Goal: Task Accomplishment & Management: Manage account settings

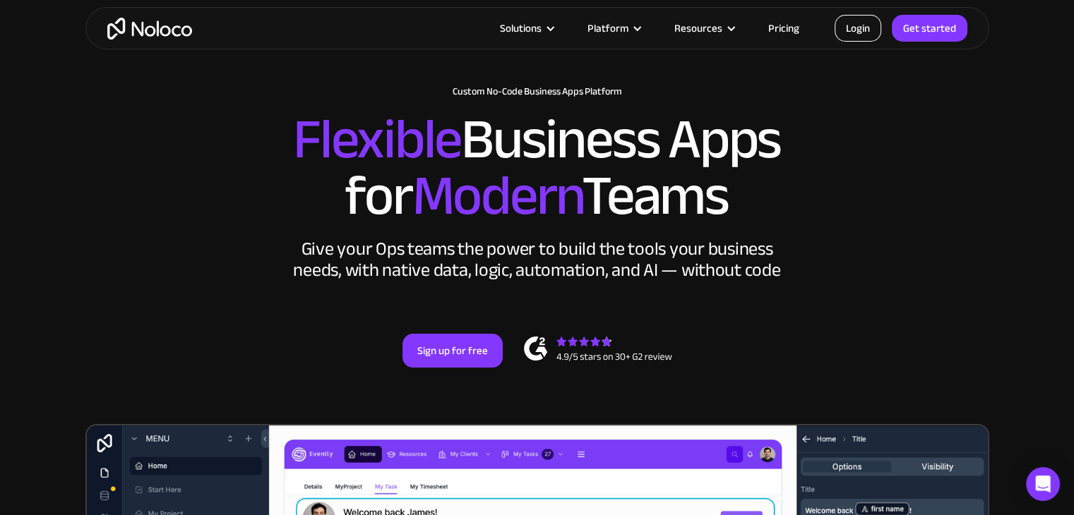
drag, startPoint x: 0, startPoint y: 0, endPoint x: 860, endPoint y: 29, distance: 860.9
click at [860, 29] on link "Login" at bounding box center [857, 28] width 47 height 27
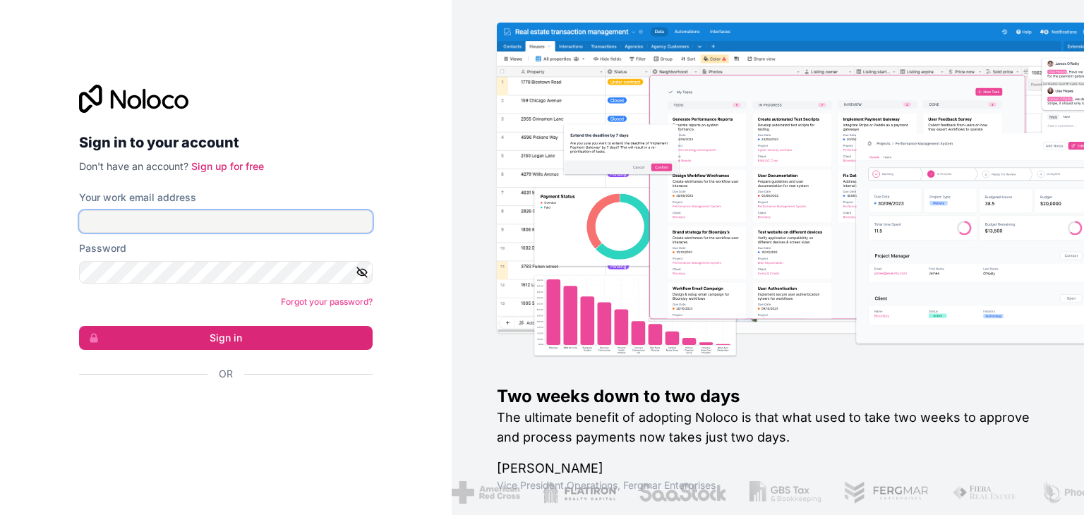
click at [99, 227] on input "Your work email address" at bounding box center [226, 221] width 294 height 23
type input "grace@kota.io"
click at [133, 289] on form "Your work email address grace@kota.io Password Forgot your password? Sign in Or" at bounding box center [226, 311] width 294 height 240
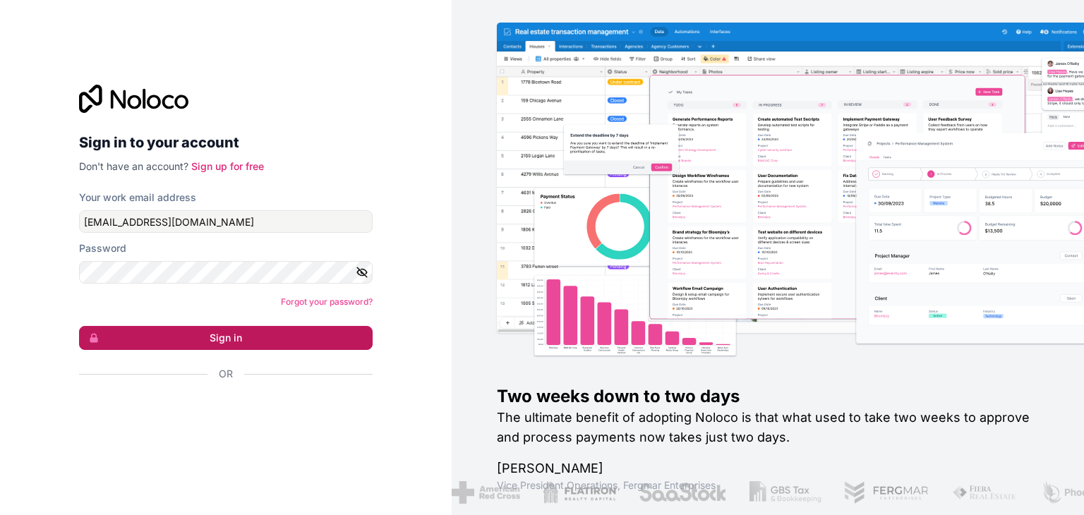
click at [257, 336] on button "Sign in" at bounding box center [226, 338] width 294 height 24
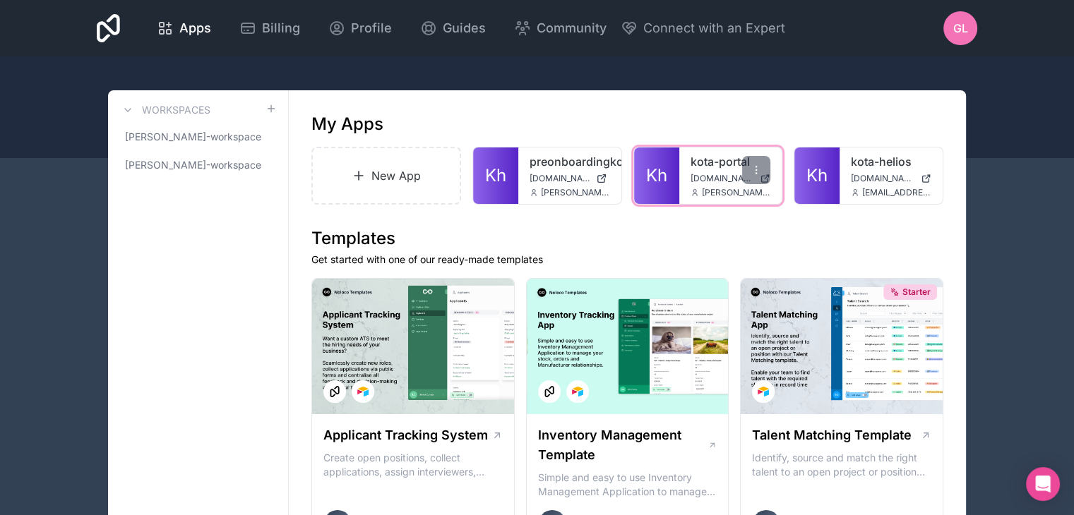
click at [701, 179] on span "hub.kota.io" at bounding box center [722, 178] width 64 height 11
